Goal: Transaction & Acquisition: Subscribe to service/newsletter

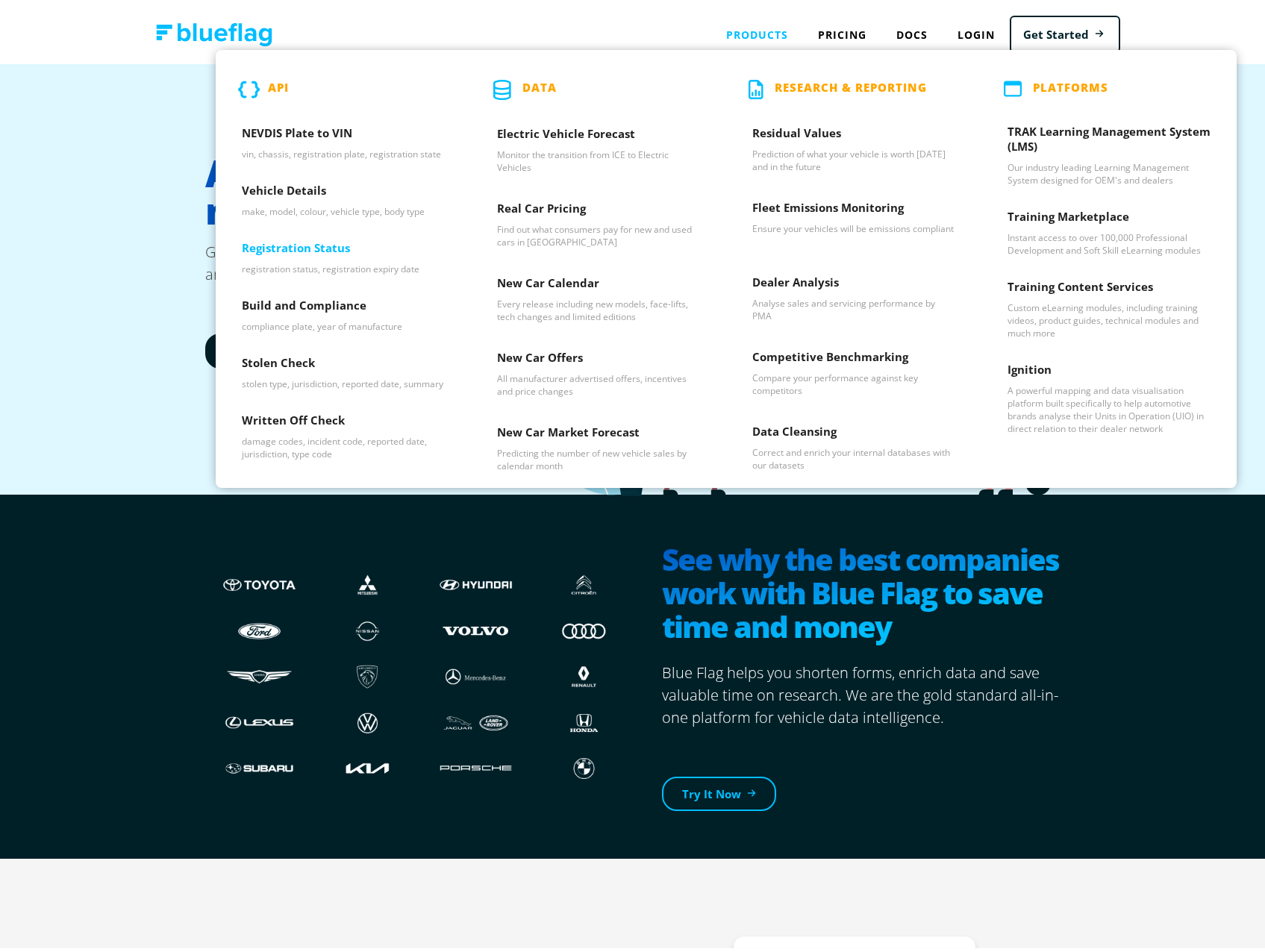
click at [262, 246] on h3 "Registration Status" at bounding box center [343, 246] width 203 height 22
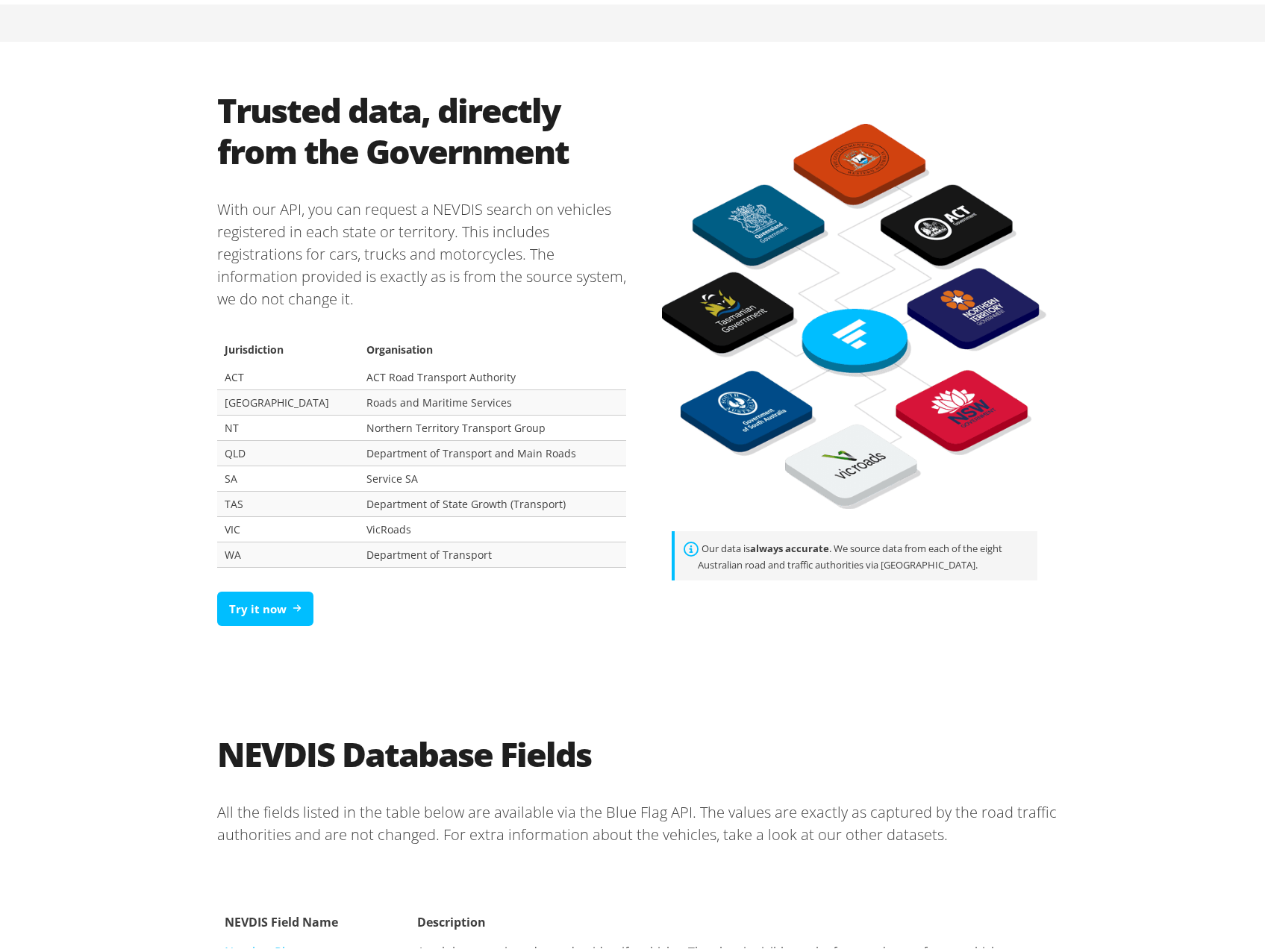
scroll to position [821, 0]
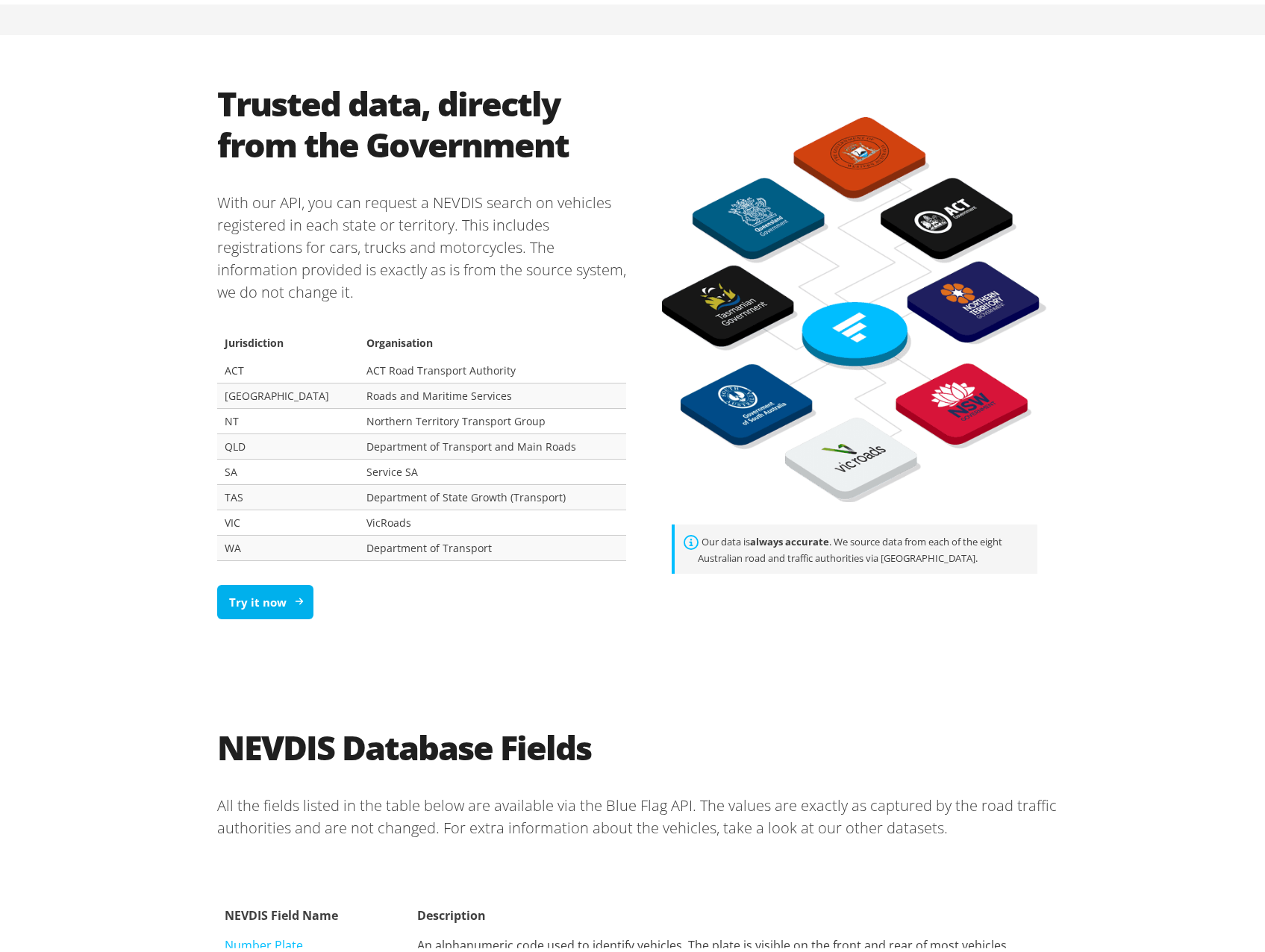
click at [262, 600] on link "Try it now" at bounding box center [265, 598] width 96 height 35
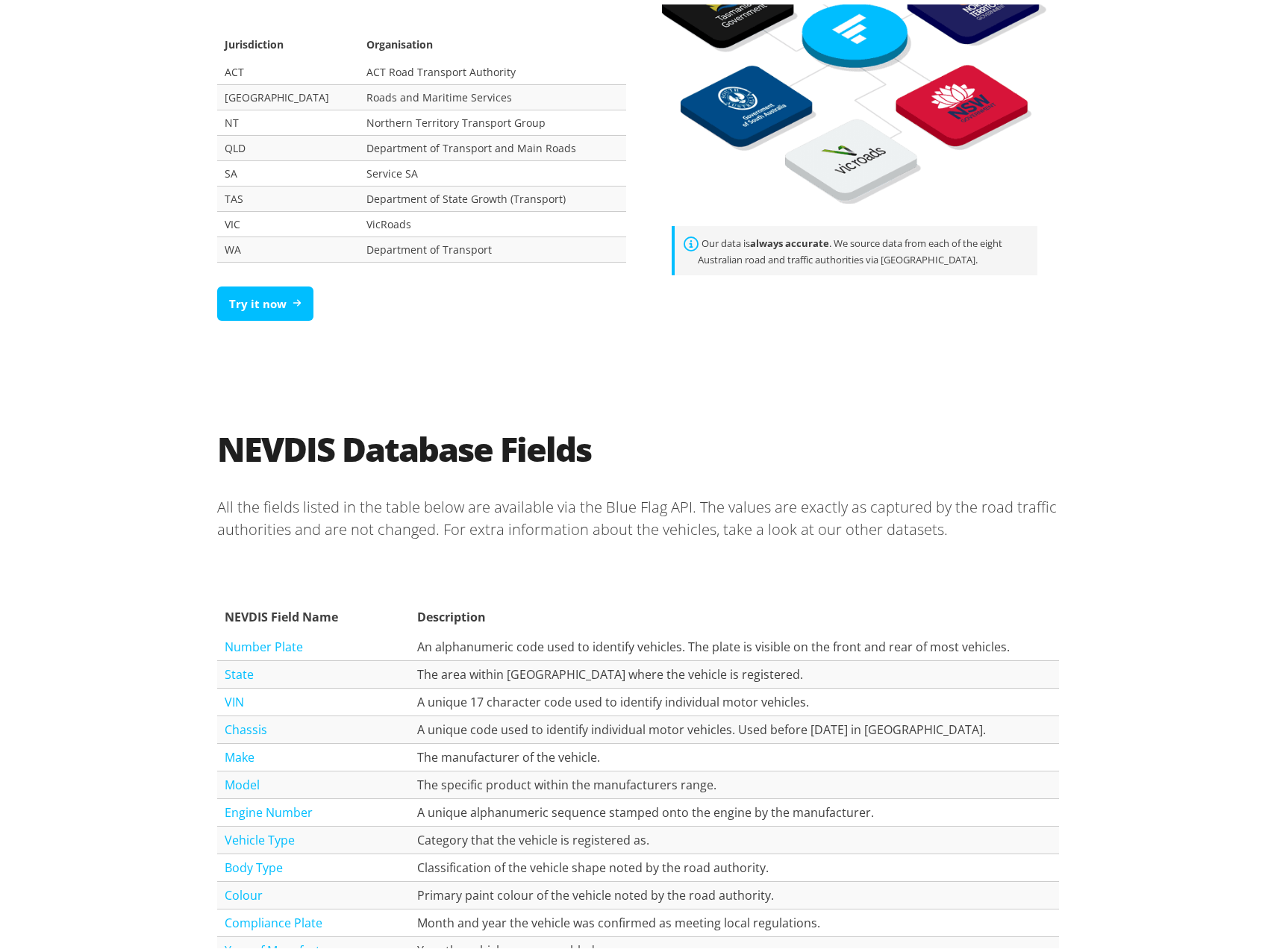
scroll to position [1269, 0]
